Goal: Task Accomplishment & Management: Manage account settings

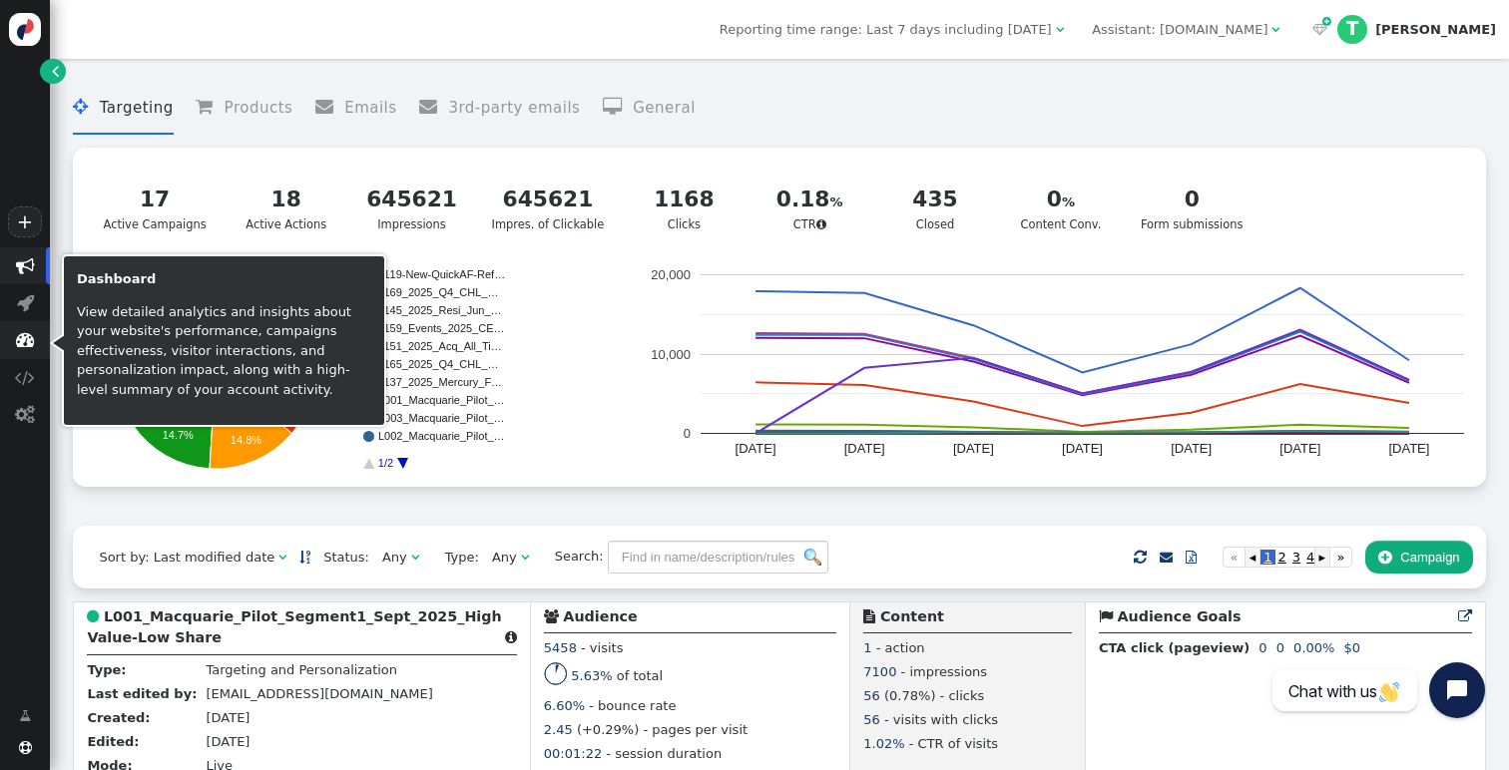
click at [27, 346] on span "" at bounding box center [25, 339] width 19 height 19
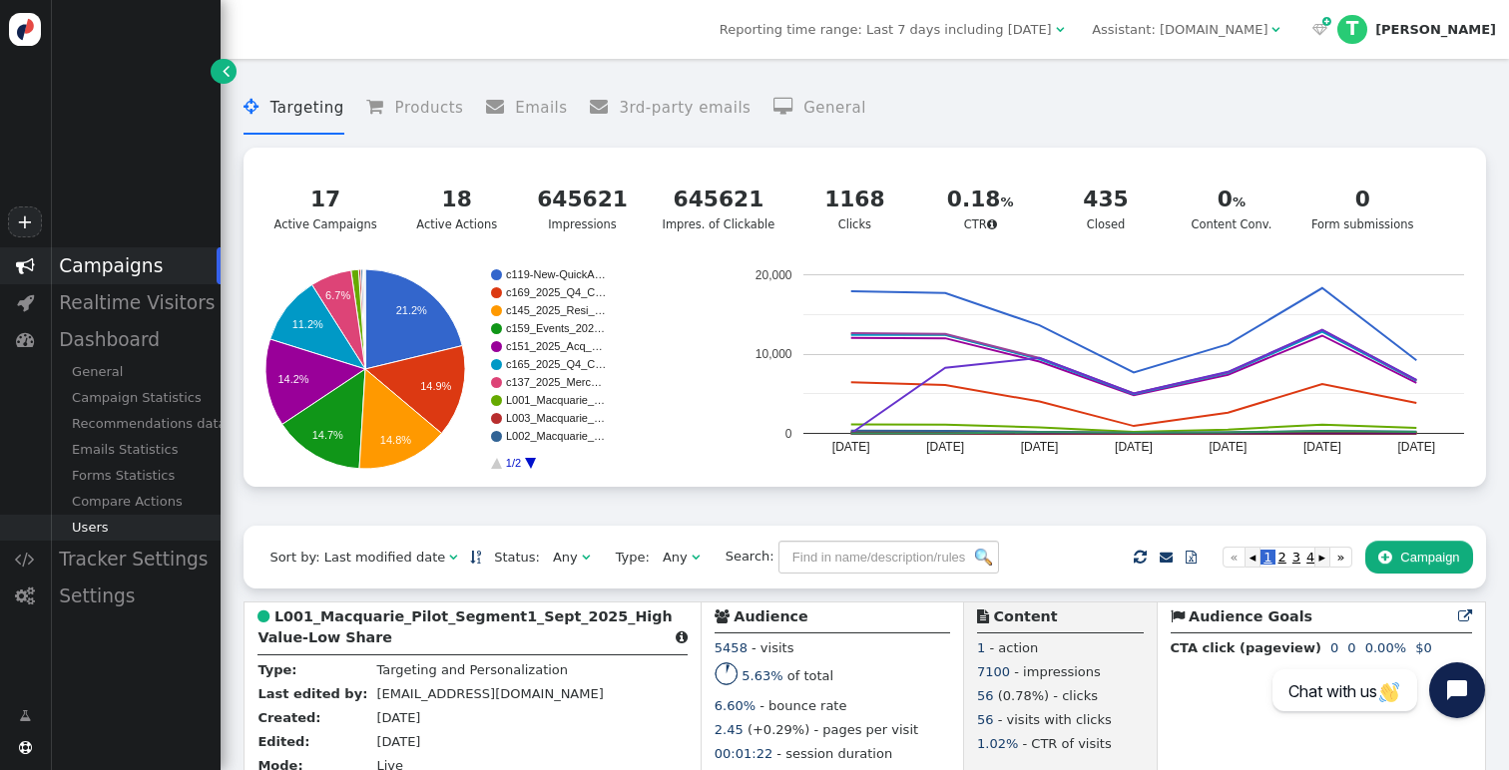
click at [90, 531] on div "Users" at bounding box center [135, 528] width 171 height 26
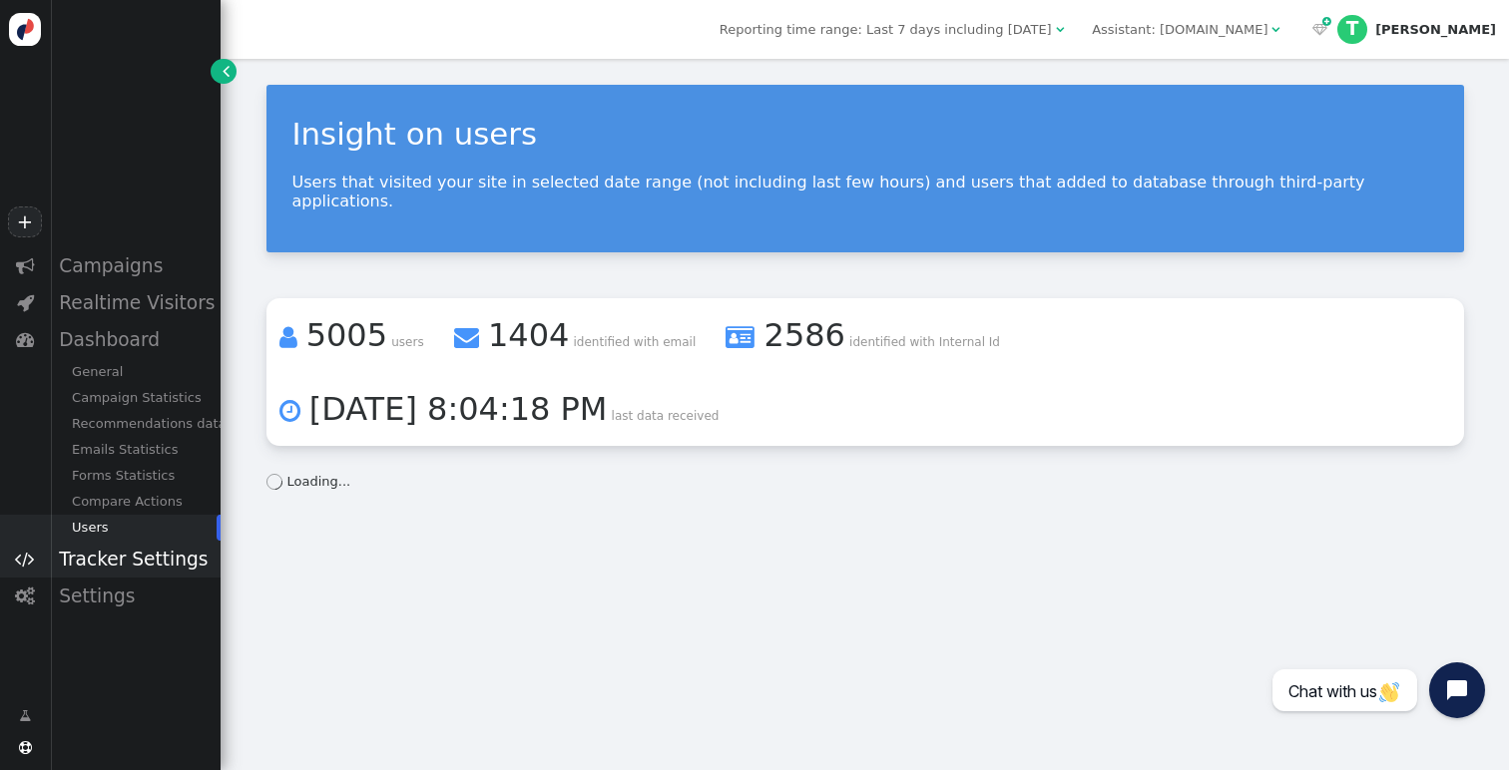
click at [132, 552] on div "Tracker Settings" at bounding box center [135, 559] width 171 height 37
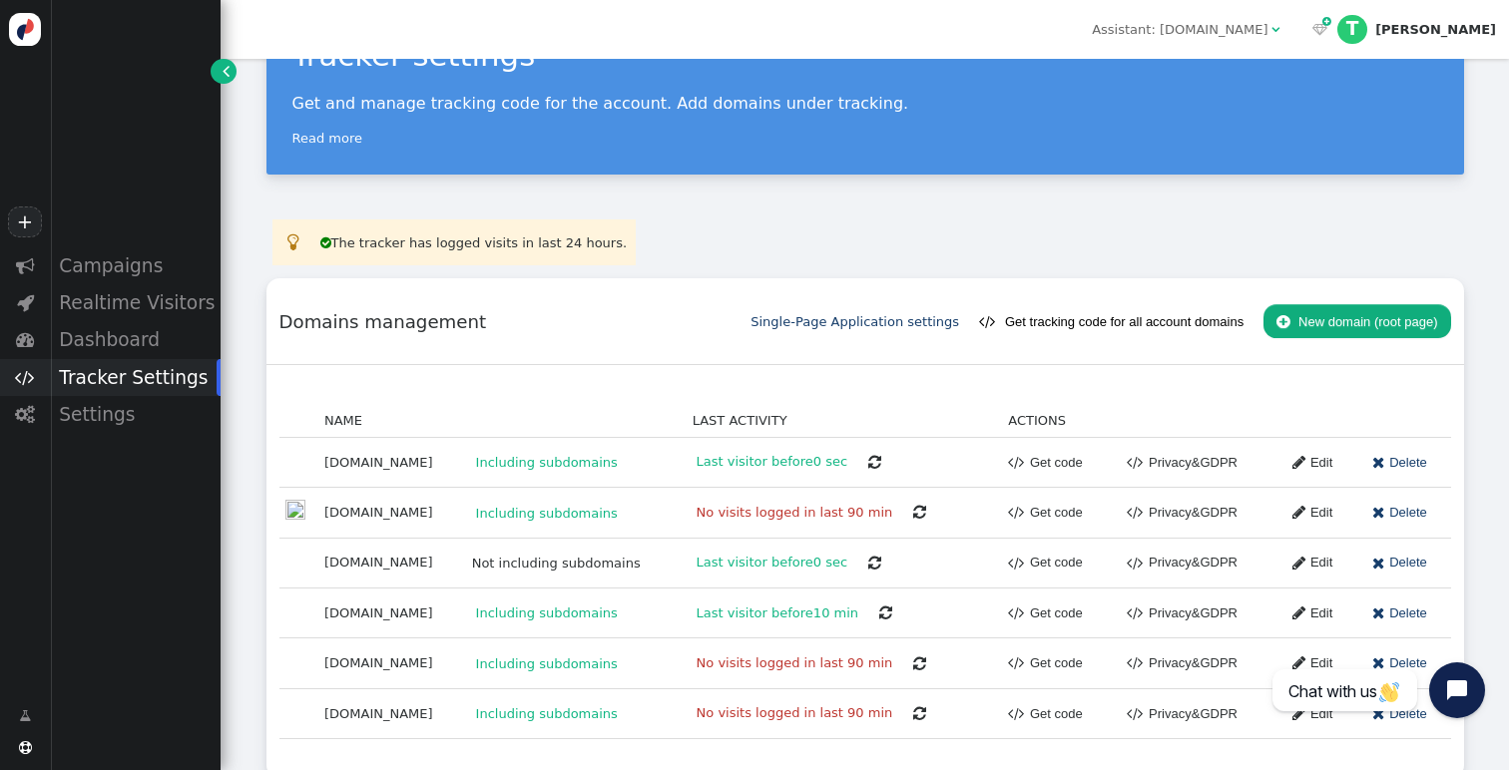
scroll to position [113, 0]
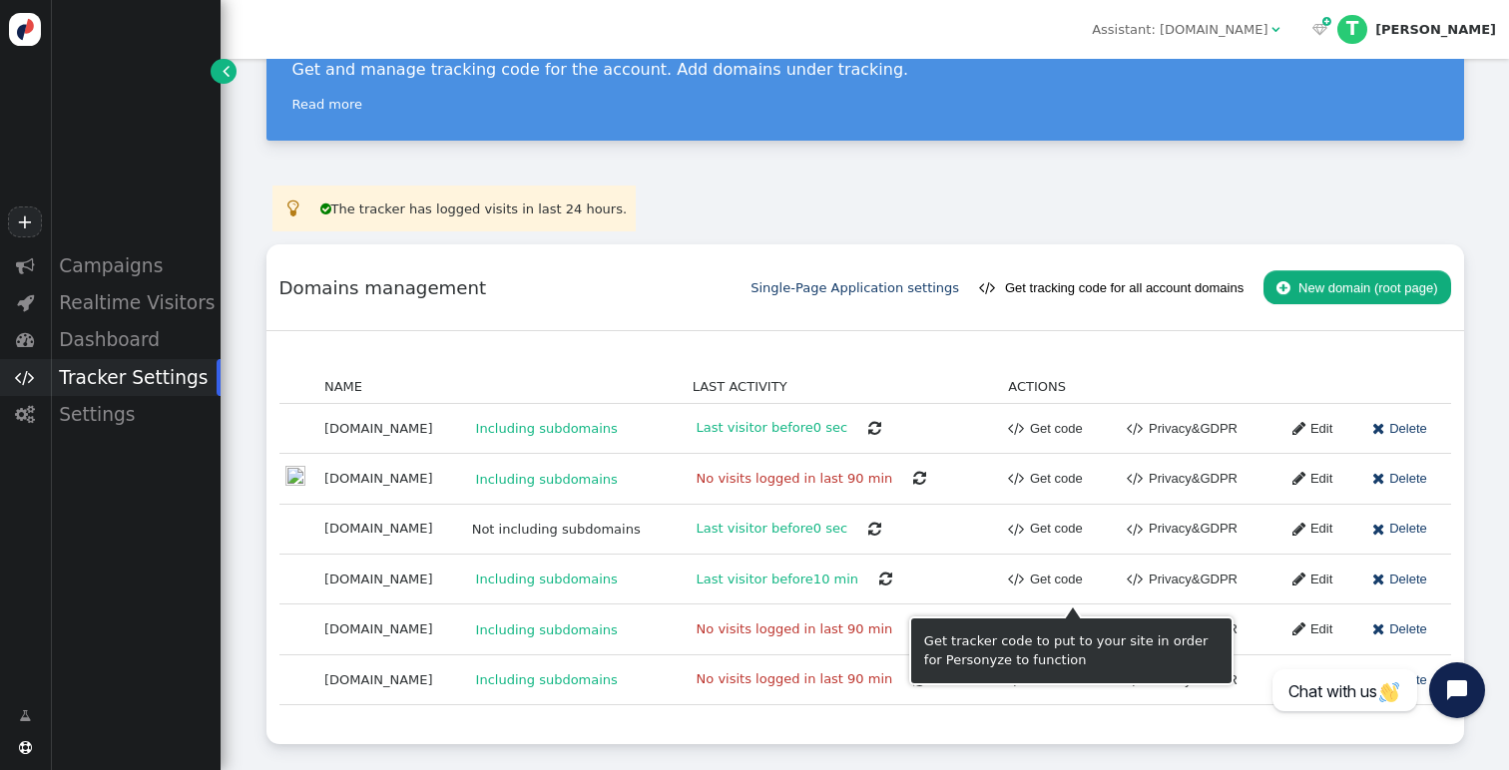
click at [1025, 582] on span "" at bounding box center [1016, 579] width 17 height 23
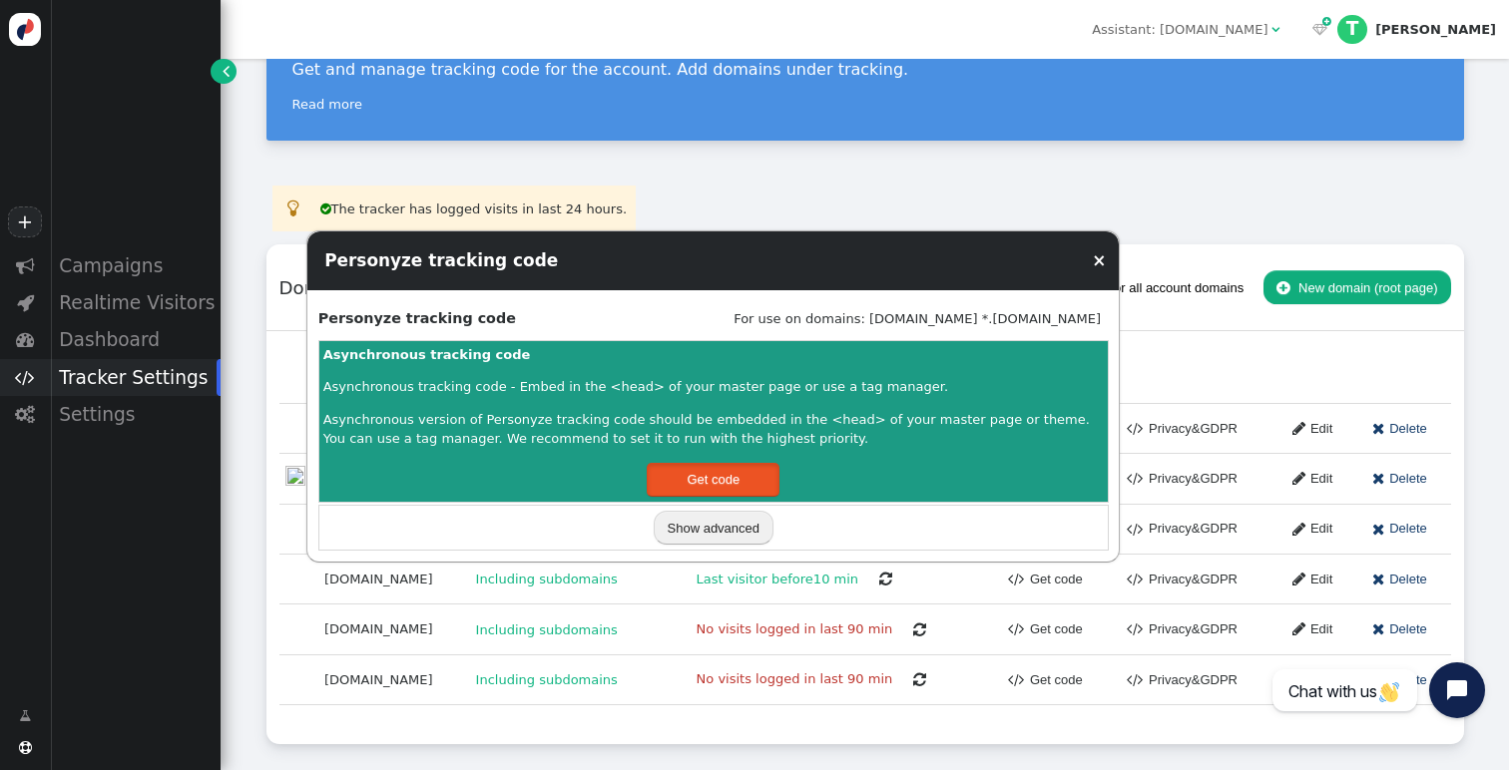
click at [736, 493] on button "Get code" at bounding box center [713, 480] width 133 height 34
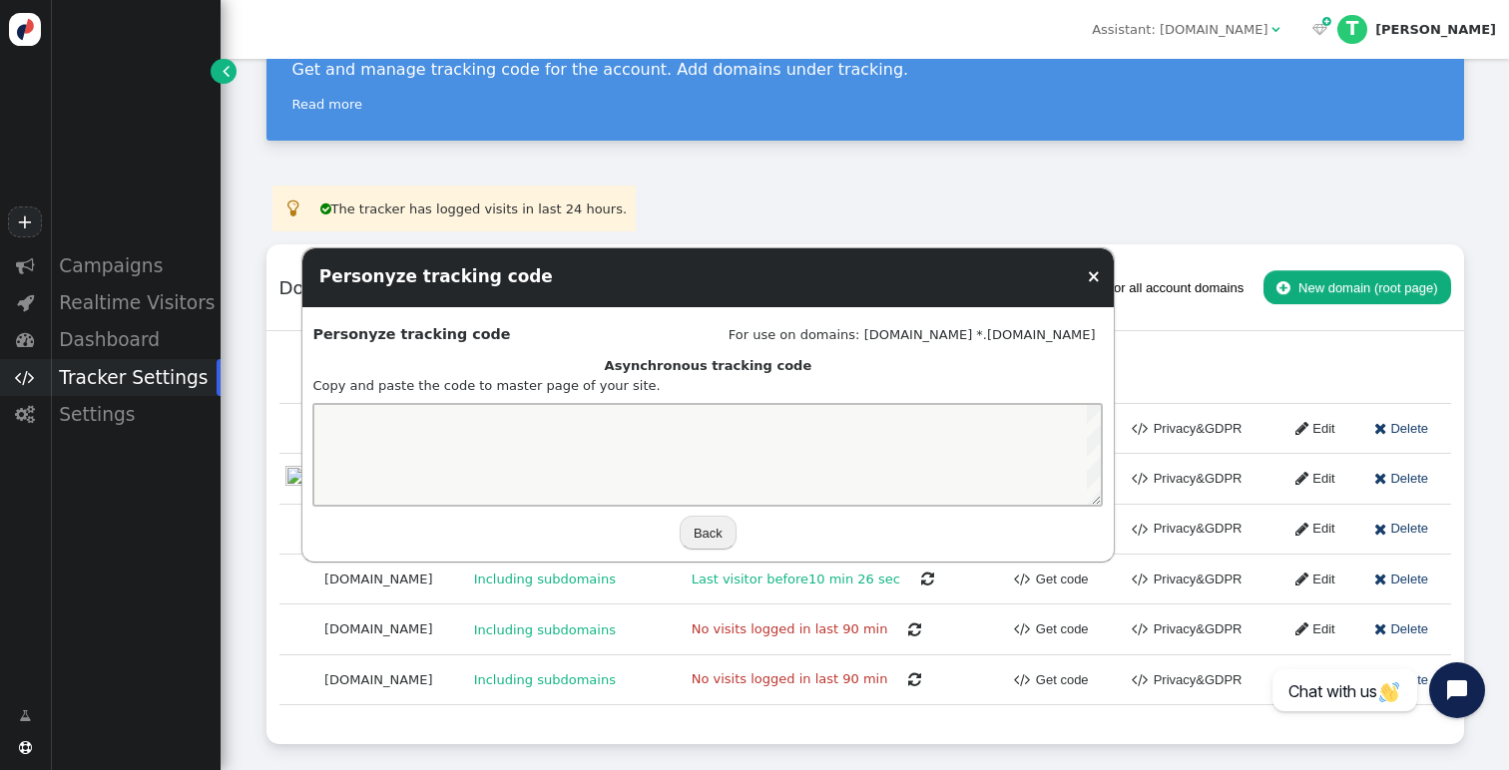
scroll to position [180, 0]
click at [1093, 283] on link "×" at bounding box center [1094, 276] width 14 height 20
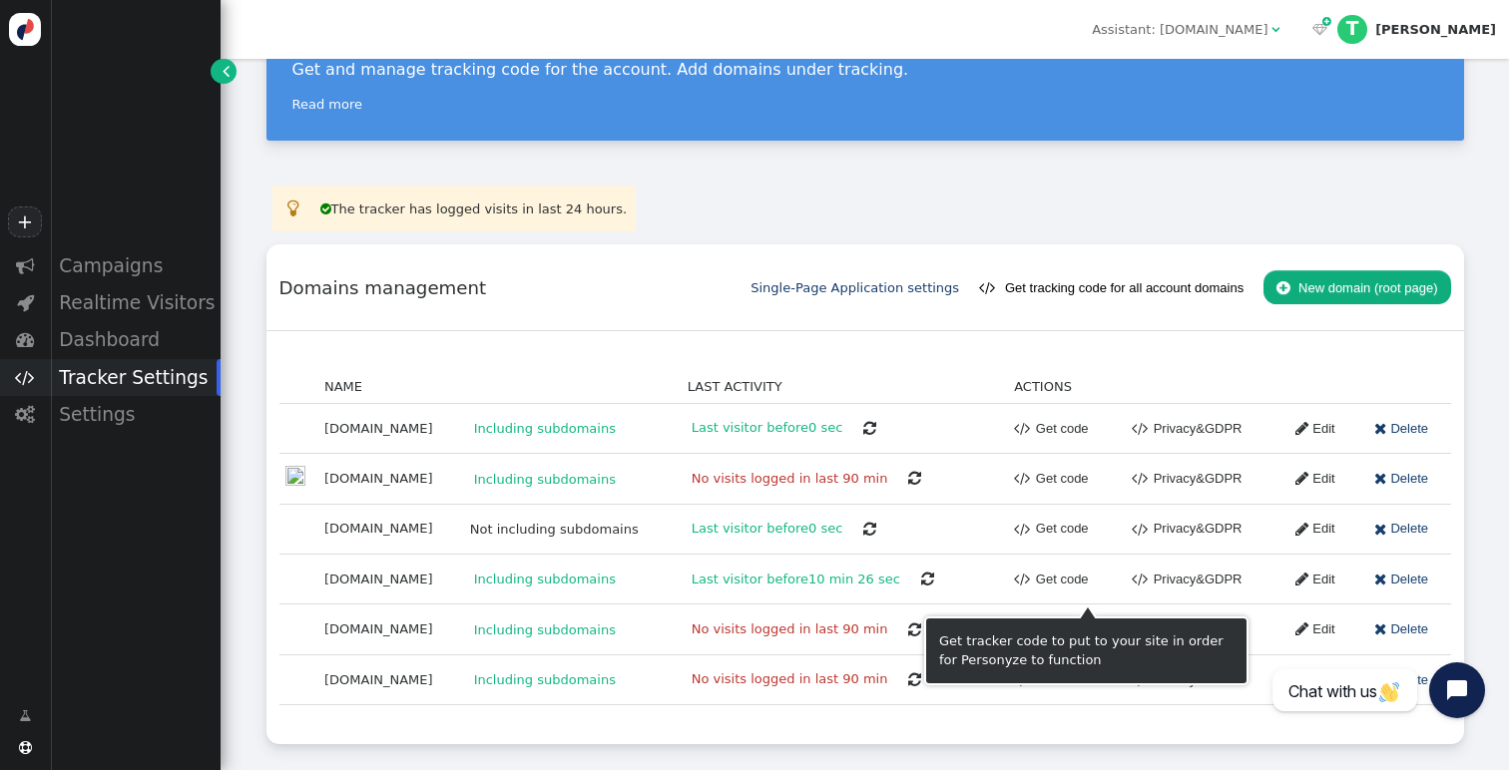
click at [1077, 585] on link " Get code" at bounding box center [1051, 580] width 74 height 34
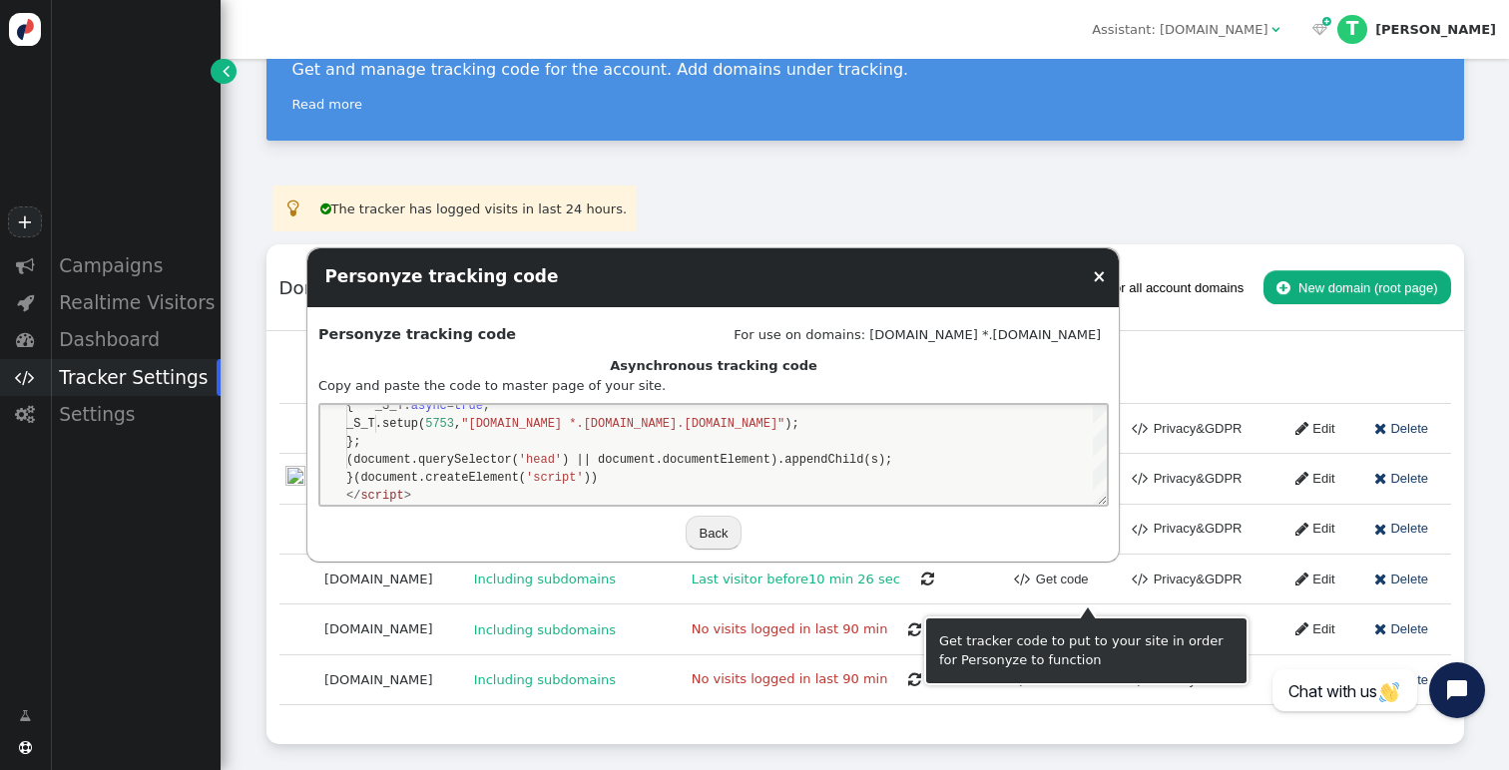
click at [716, 531] on button "Back" at bounding box center [713, 533] width 57 height 34
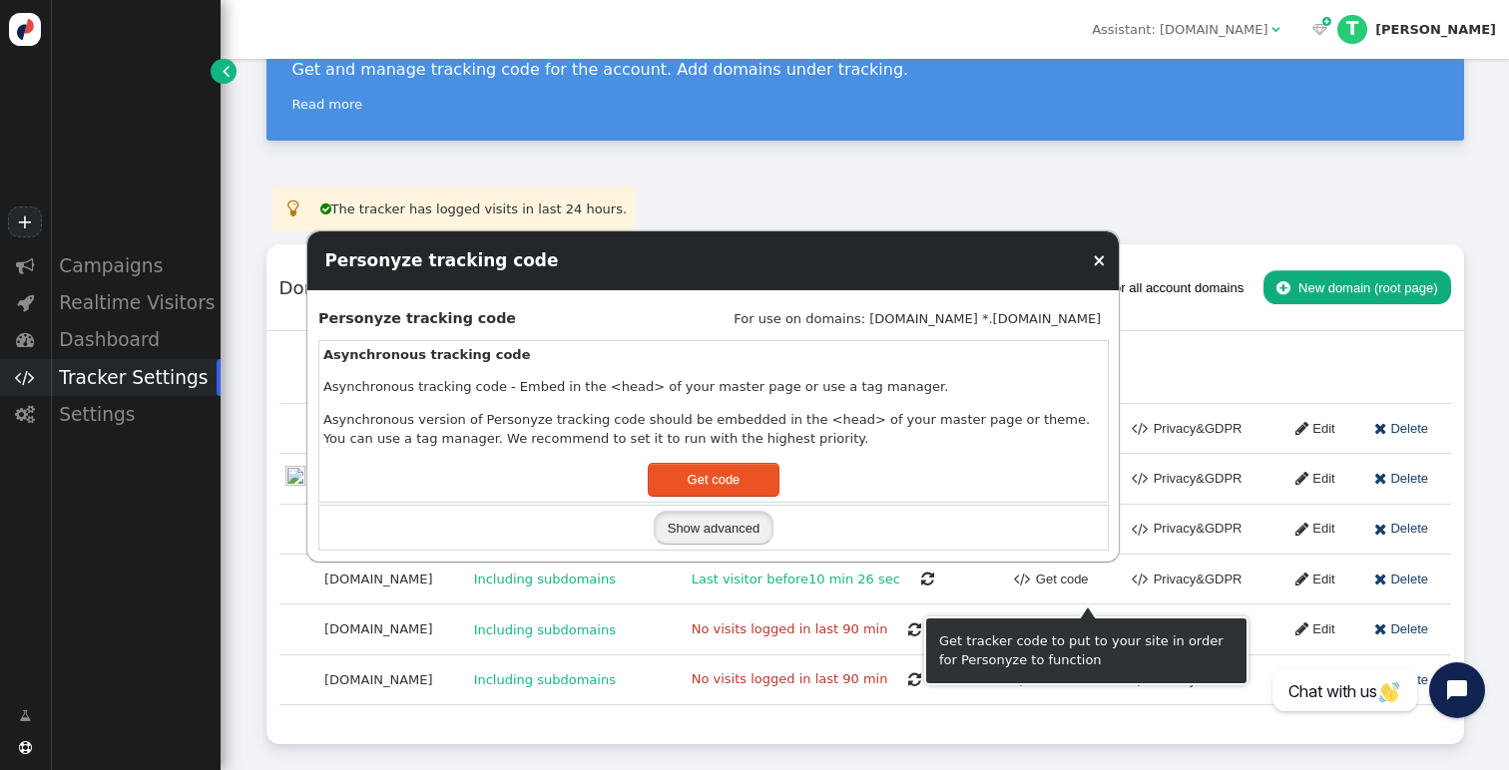
click at [715, 541] on button "Show advanced" at bounding box center [714, 528] width 121 height 34
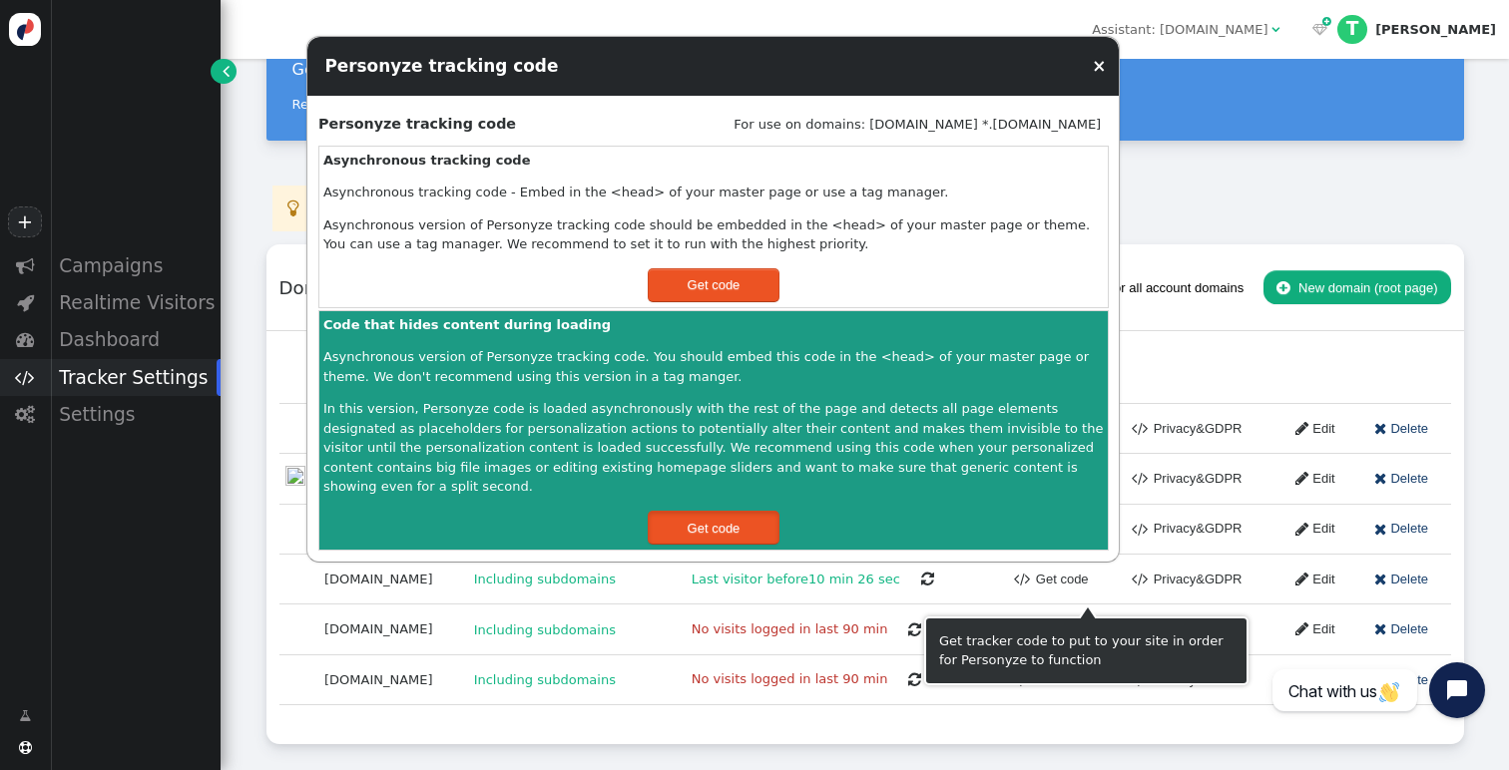
click at [705, 520] on button "Get code" at bounding box center [714, 528] width 133 height 34
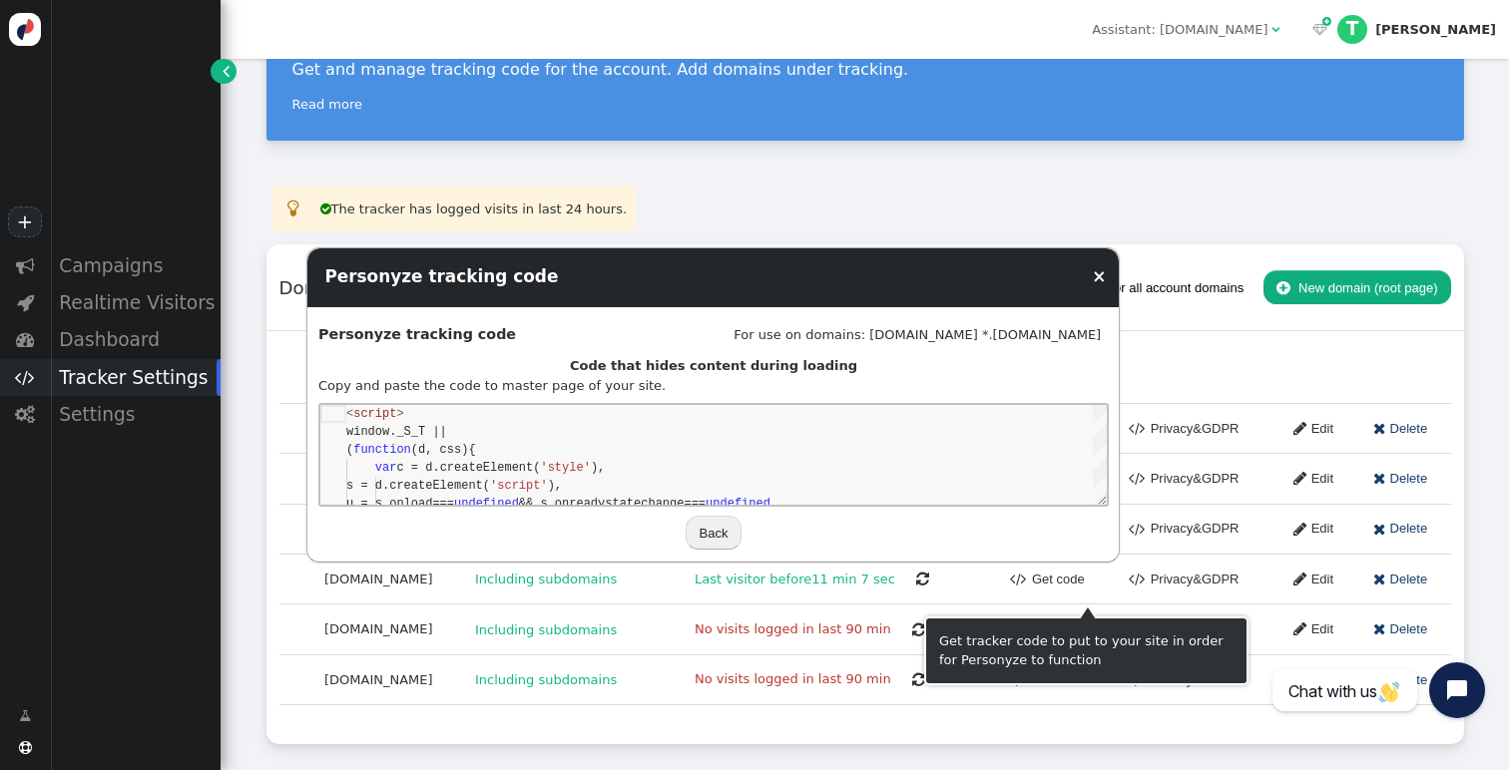
click at [1100, 278] on link "×" at bounding box center [1099, 276] width 14 height 20
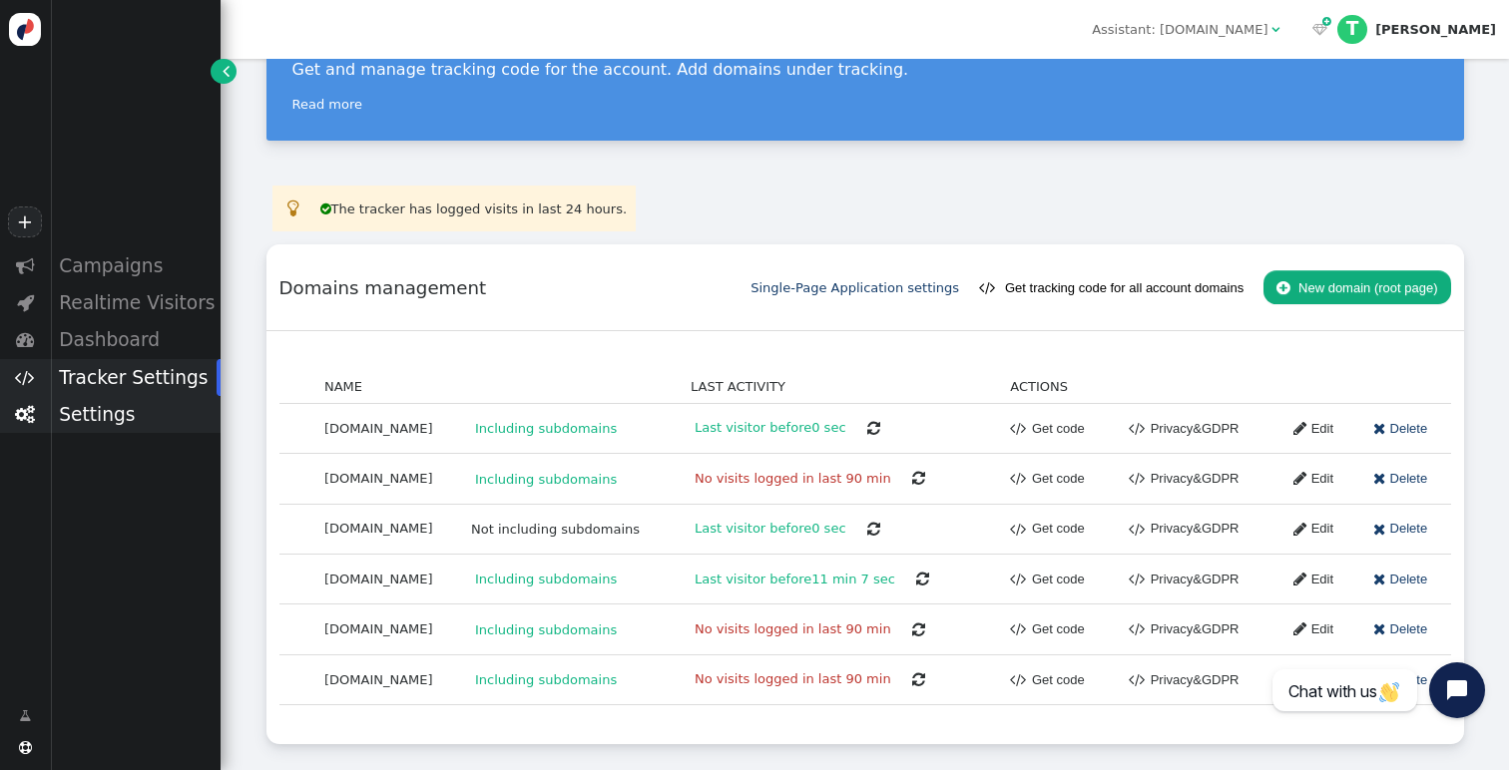
click at [112, 414] on div "Settings" at bounding box center [135, 414] width 171 height 37
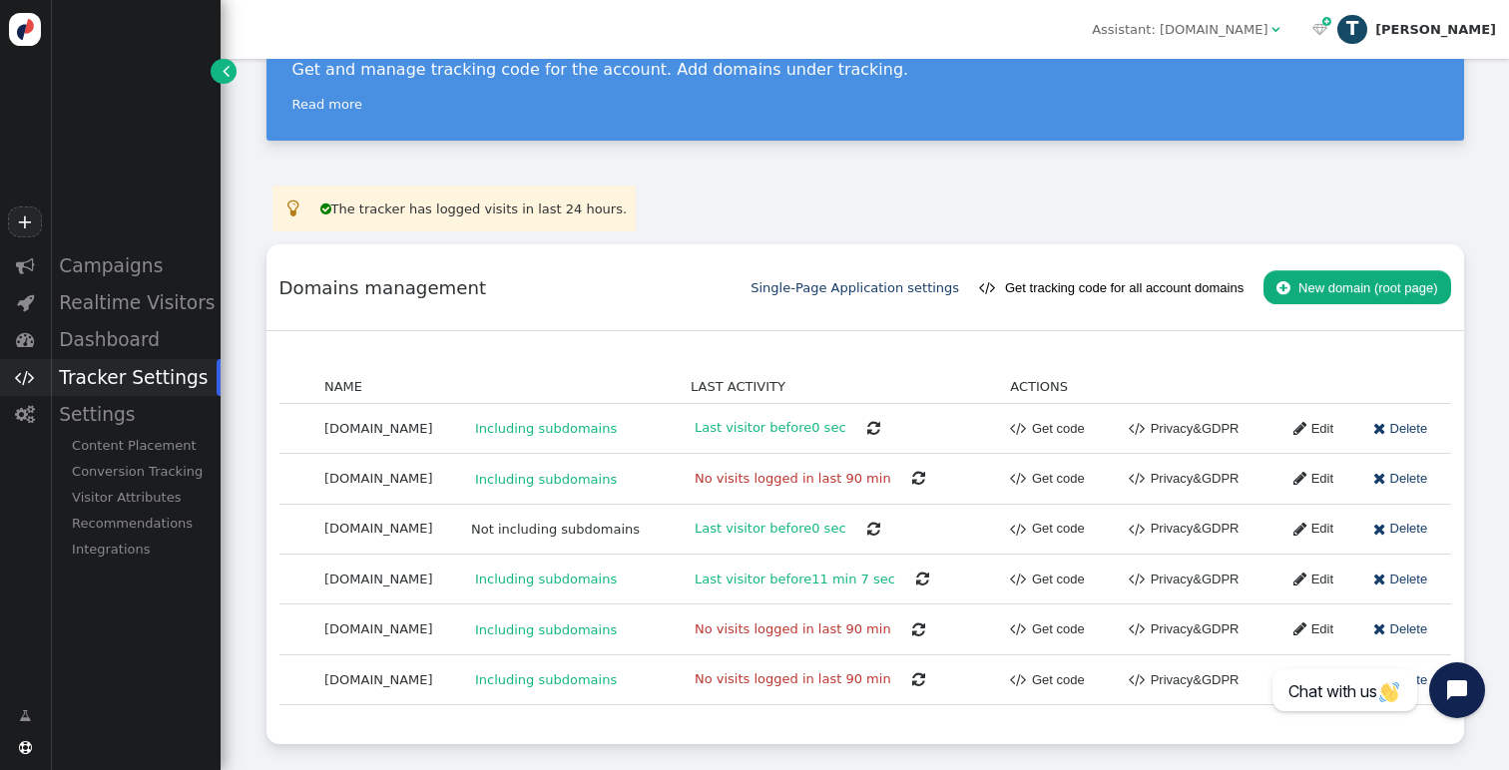
click at [1367, 22] on div "T" at bounding box center [1352, 30] width 30 height 30
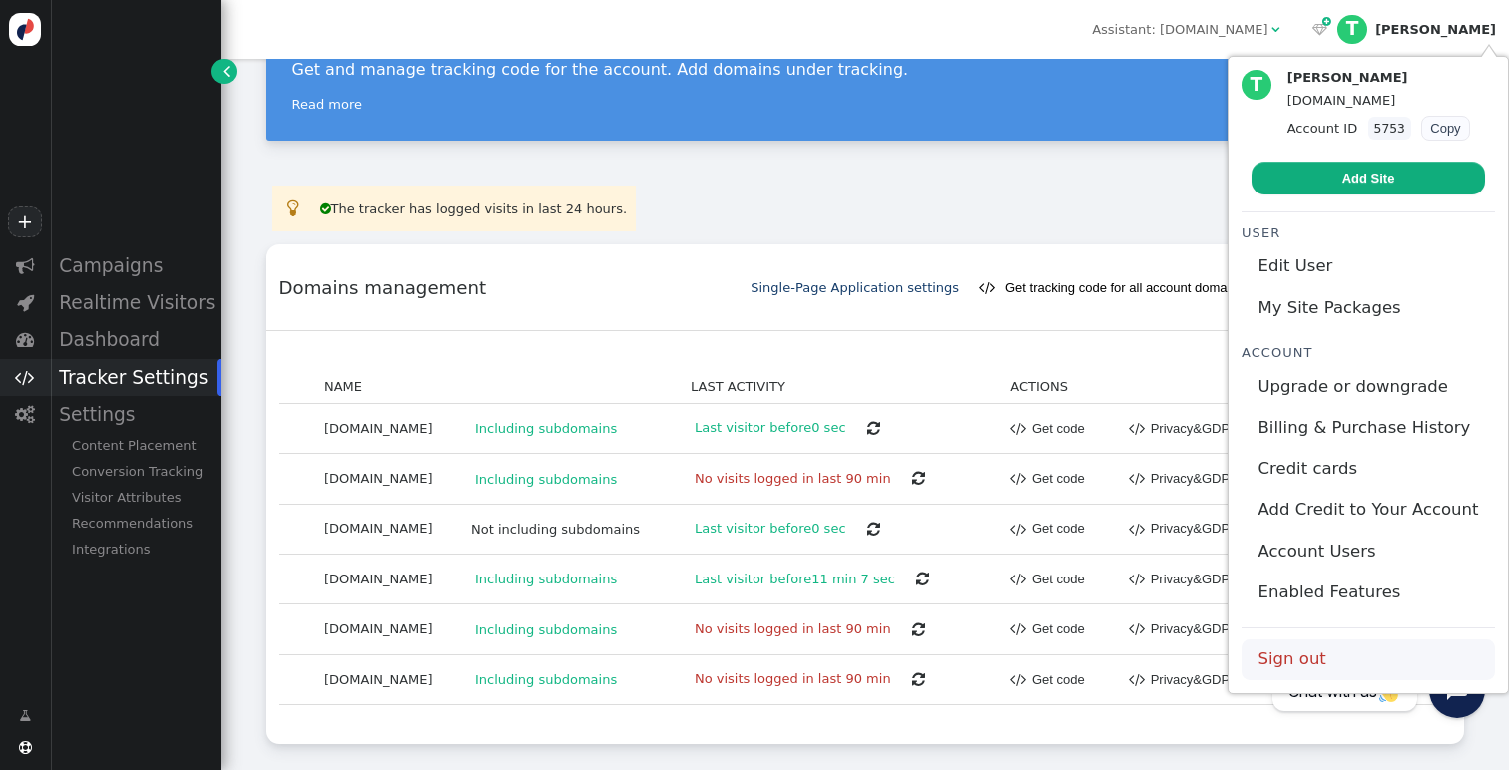
click at [1282, 668] on link "Sign out" at bounding box center [1367, 660] width 253 height 41
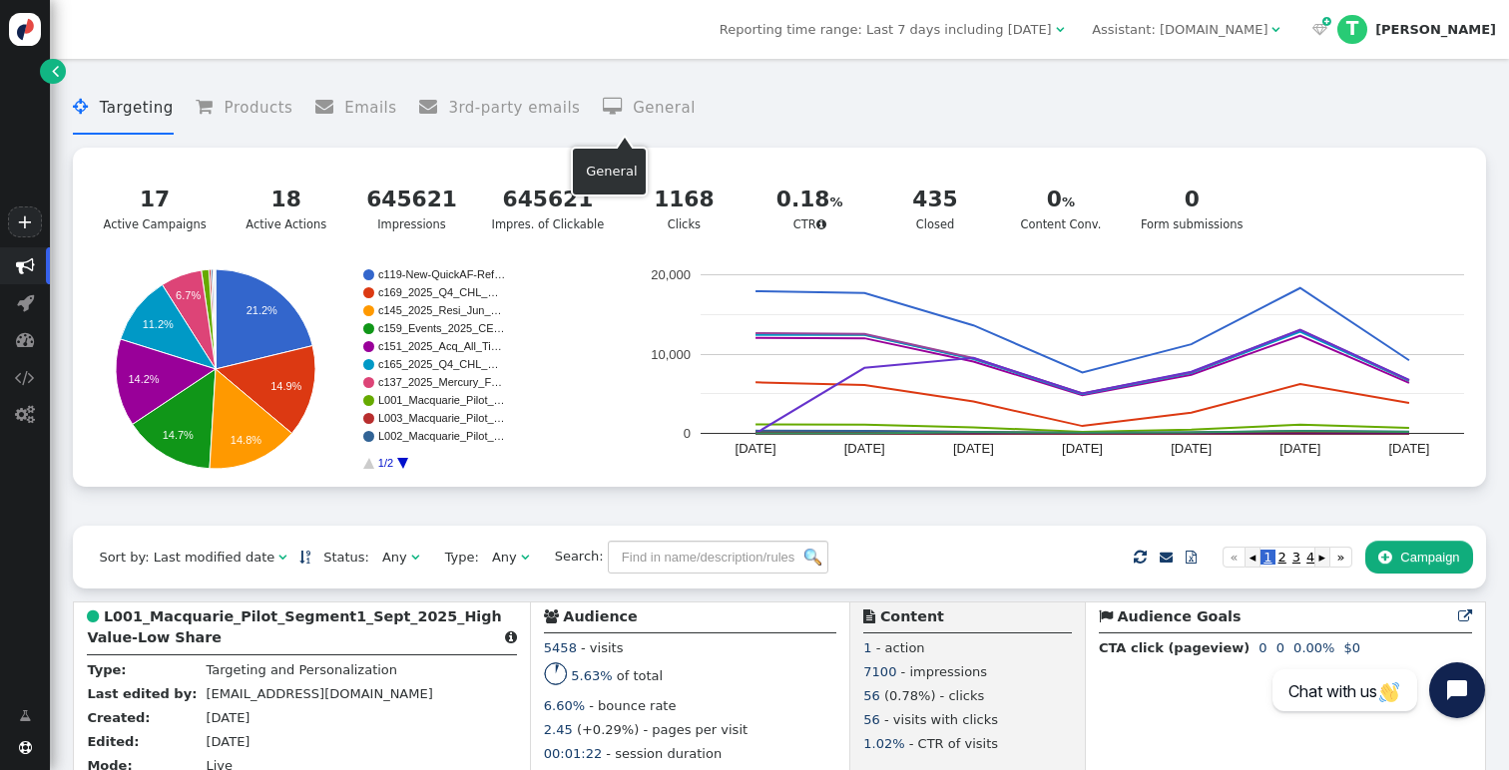
click at [611, 97] on li " General" at bounding box center [649, 108] width 93 height 53
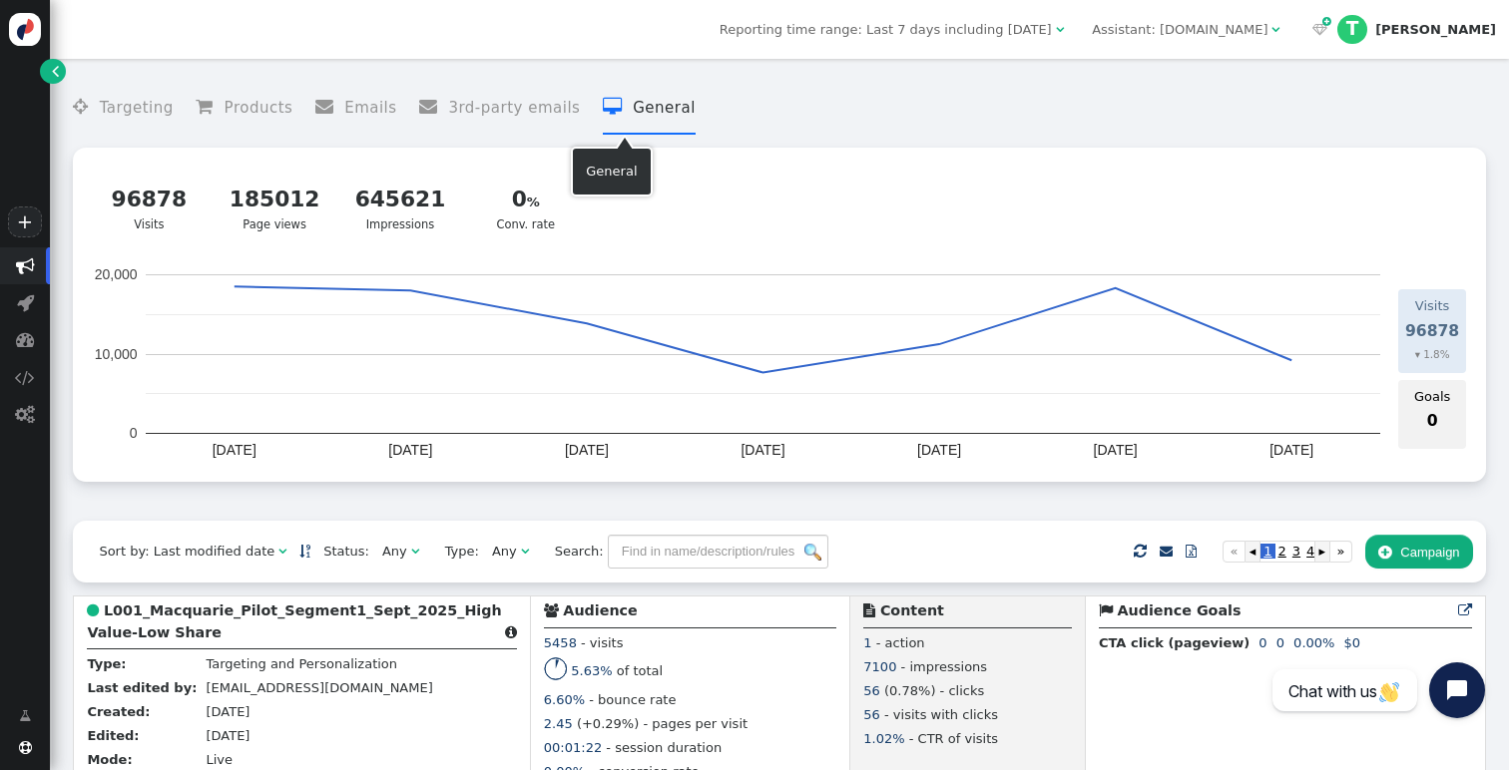
click at [560, 105] on menu " Targeting  Products  Emails  3rd-party emails  General" at bounding box center [779, 108] width 1412 height 53
click at [523, 110] on li " 3rd-party emails" at bounding box center [499, 108] width 161 height 53
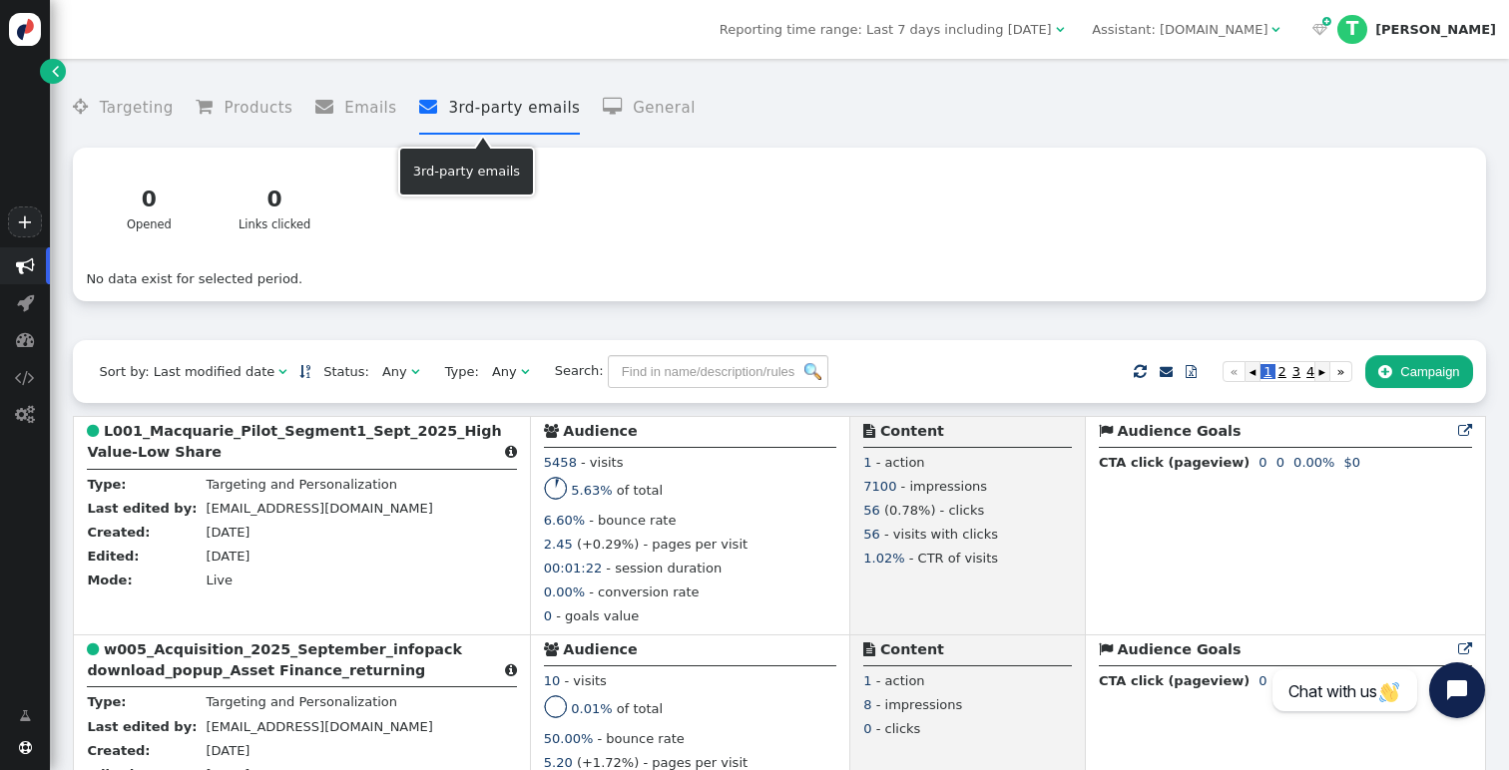
click at [394, 108] on menu " Targeting  Products  Emails  3rd-party emails  General" at bounding box center [779, 108] width 1412 height 53
click at [284, 117] on menu " Targeting  Products  Emails  3rd-party emails  General" at bounding box center [779, 108] width 1412 height 53
click at [252, 107] on li " Products" at bounding box center [244, 108] width 97 height 53
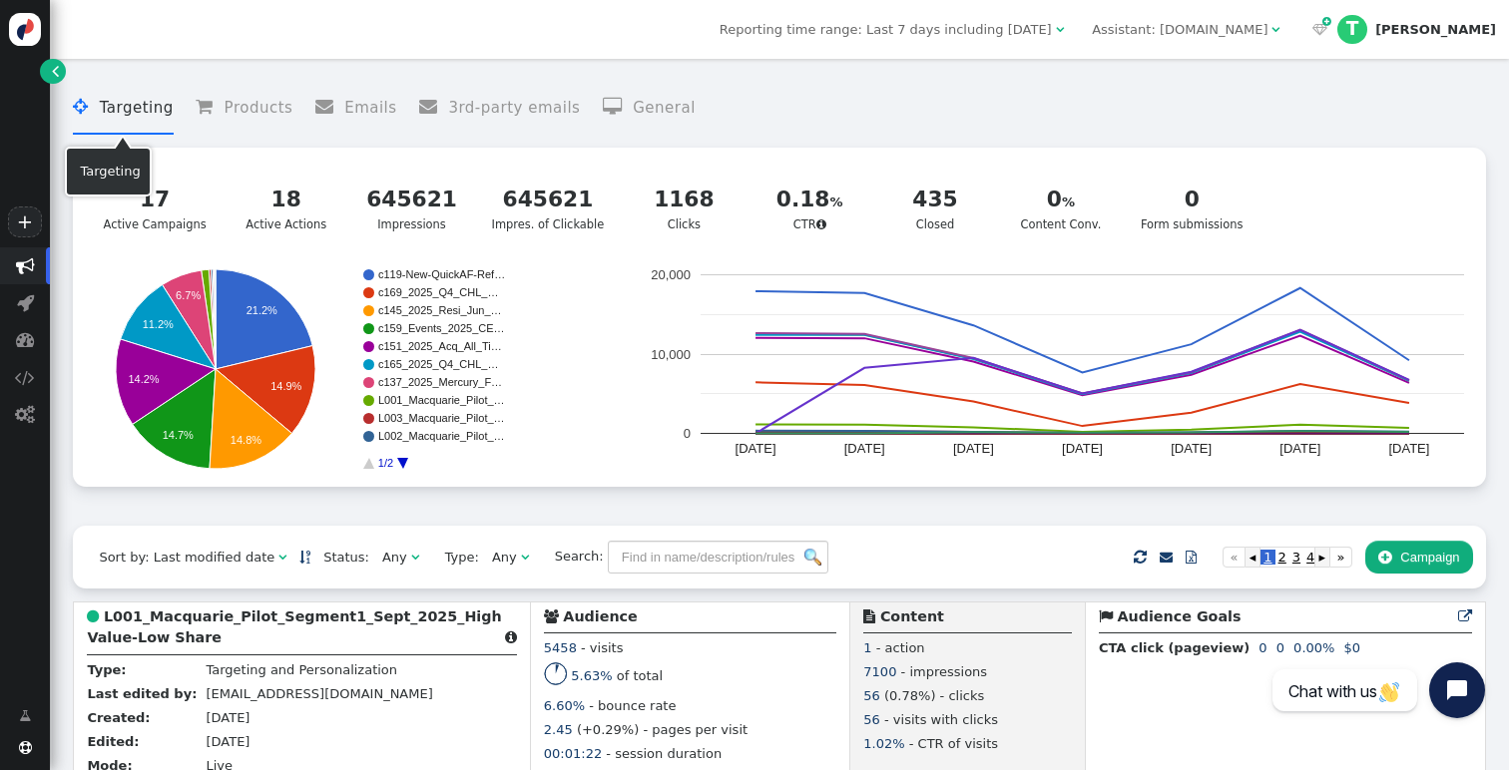
click at [141, 116] on li " Targeting" at bounding box center [123, 108] width 100 height 53
